Goal: Task Accomplishment & Management: Manage account settings

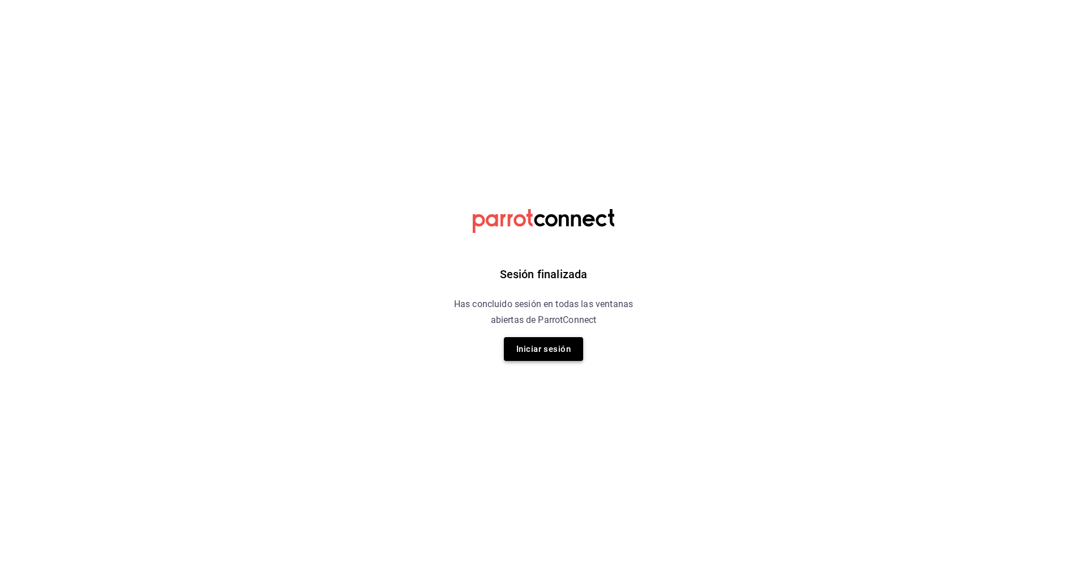
click at [538, 358] on button "Iniciar sesión" at bounding box center [543, 349] width 79 height 24
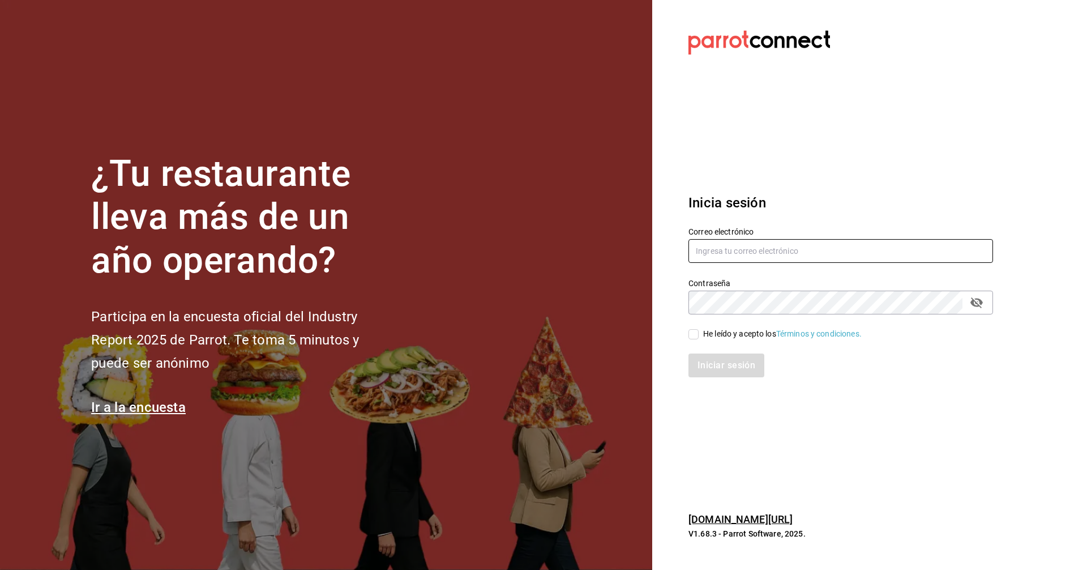
click at [753, 257] on input "text" at bounding box center [840, 251] width 305 height 24
type input "lotus@coffeesociety.com.mx"
click at [695, 336] on input "He leído y acepto los Términos y condiciones." at bounding box center [693, 334] width 10 height 10
checkbox input "true"
click at [737, 361] on button "Iniciar sesión" at bounding box center [726, 365] width 77 height 24
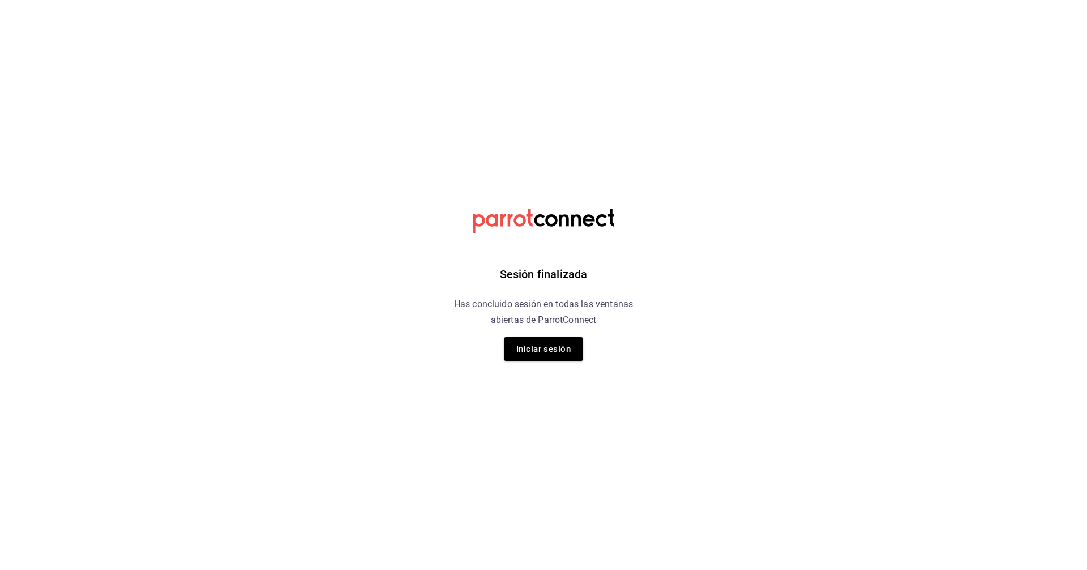
click at [510, 365] on div "Sesión finalizada Has concluido sesión en todas las ventanas abiertas de Parrot…" at bounding box center [544, 285] width 286 height 570
click at [521, 354] on button "Iniciar sesión" at bounding box center [543, 349] width 79 height 24
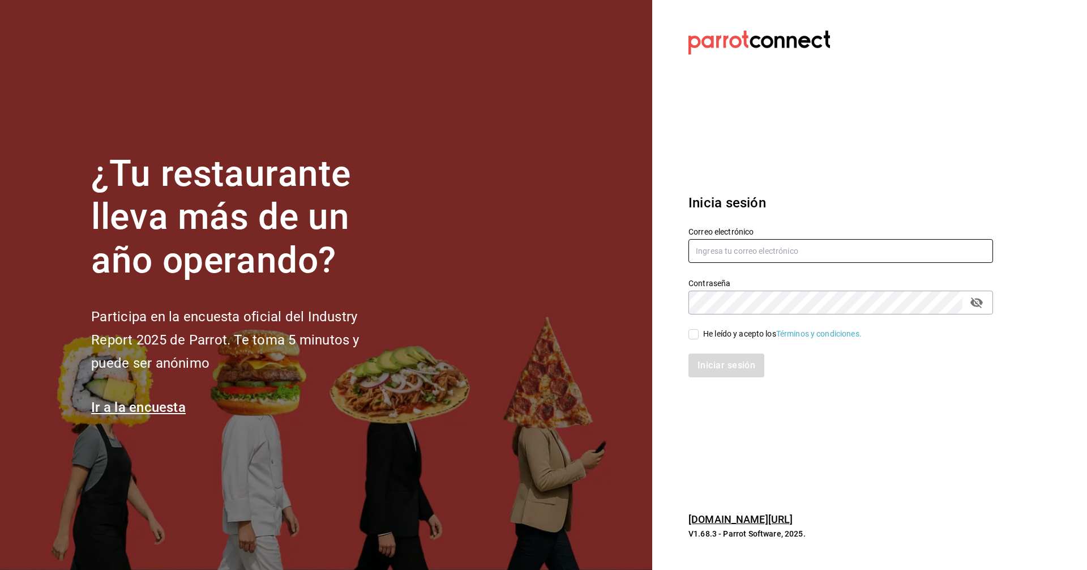
click at [789, 256] on input "text" at bounding box center [840, 251] width 305 height 24
type input "lotus@coffeesociety.com.mx"
click at [689, 335] on input "He leído y acepto los Términos y condiciones." at bounding box center [693, 334] width 10 height 10
checkbox input "true"
click at [688, 356] on div "Iniciar sesión" at bounding box center [834, 358] width 318 height 37
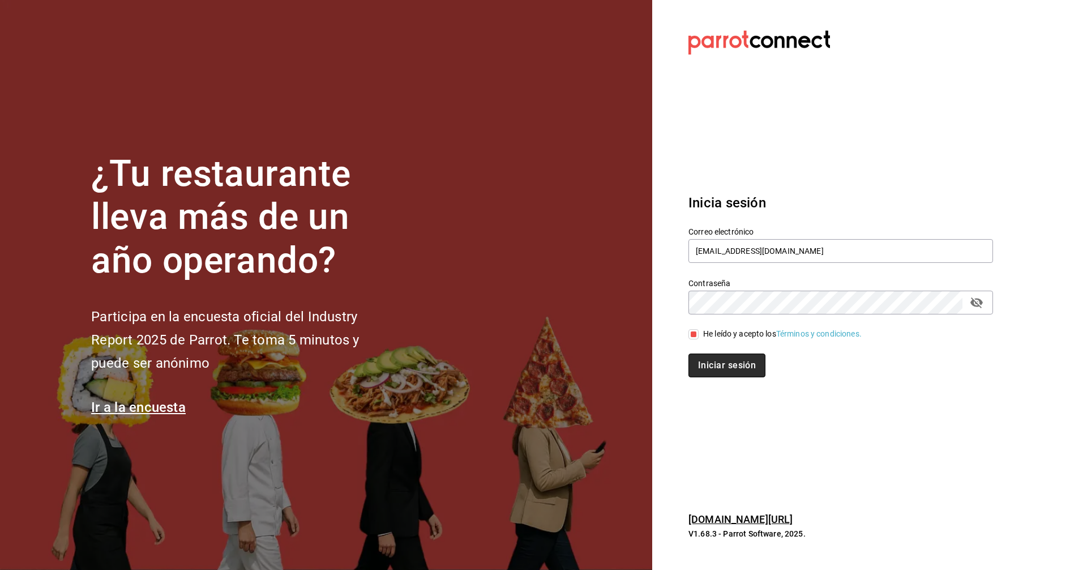
click at [709, 360] on button "Iniciar sesión" at bounding box center [726, 365] width 77 height 24
